Goal: Complete application form

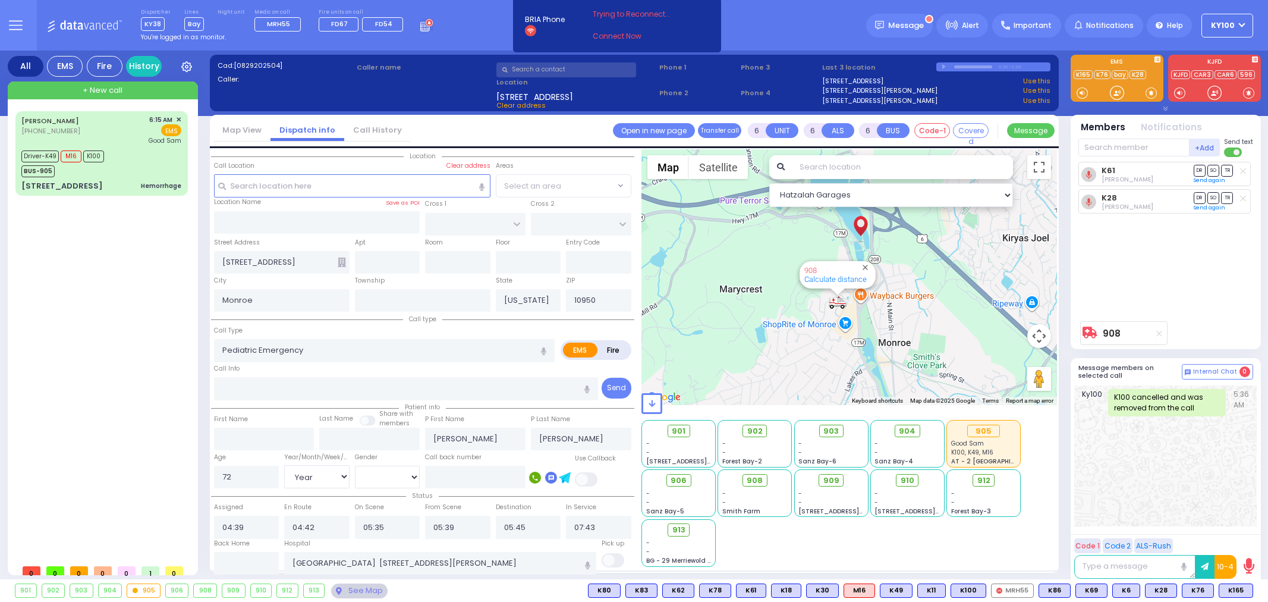
select select "Year"
select select "[DEMOGRAPHIC_DATA]"
